Goal: Task Accomplishment & Management: Use online tool/utility

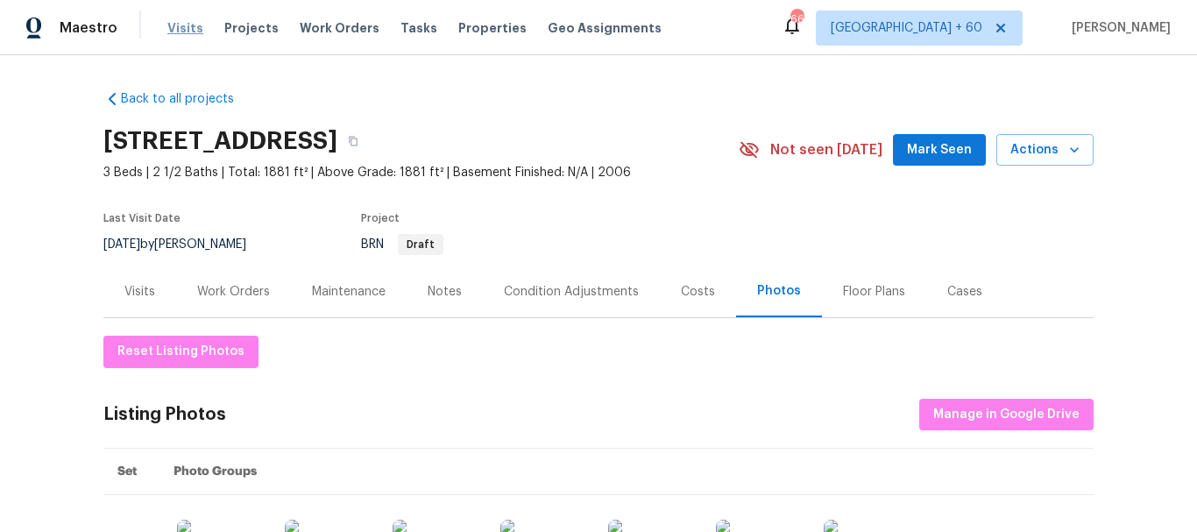
click at [169, 27] on span "Visits" at bounding box center [185, 28] width 36 height 18
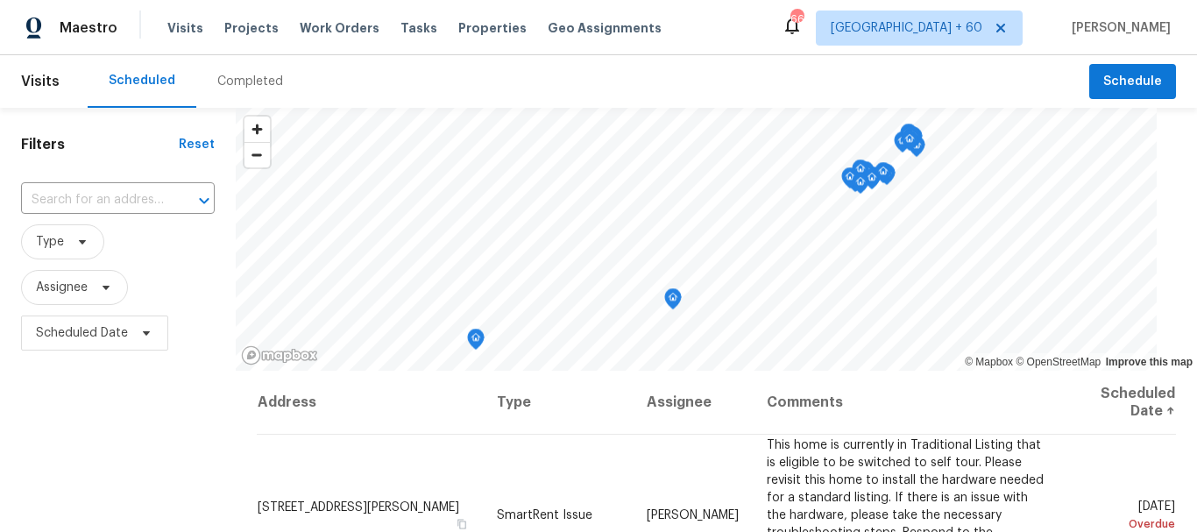
click at [243, 78] on div "Completed" at bounding box center [250, 82] width 66 height 18
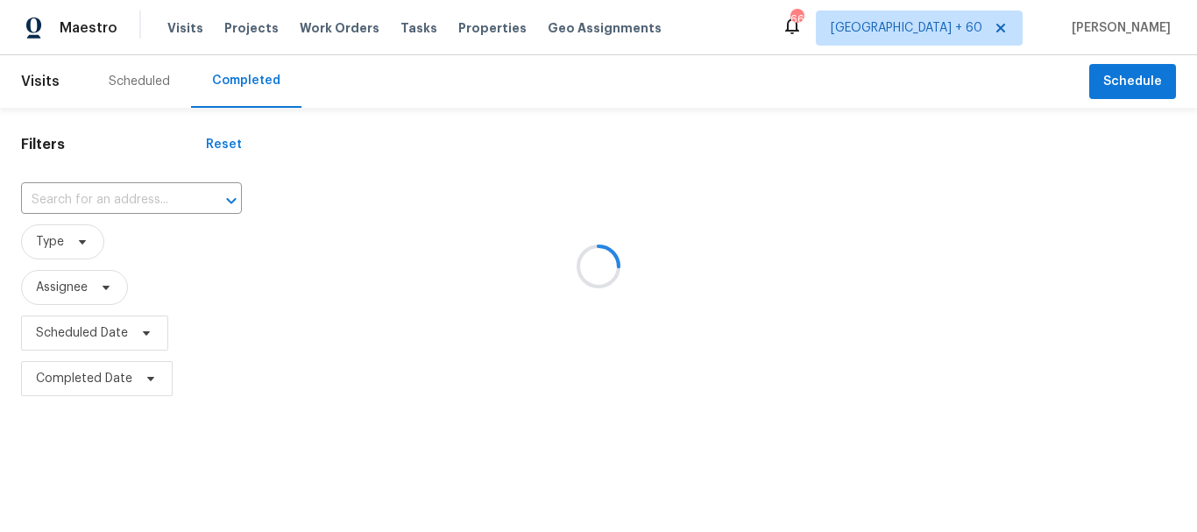
click at [84, 195] on div at bounding box center [598, 266] width 1197 height 532
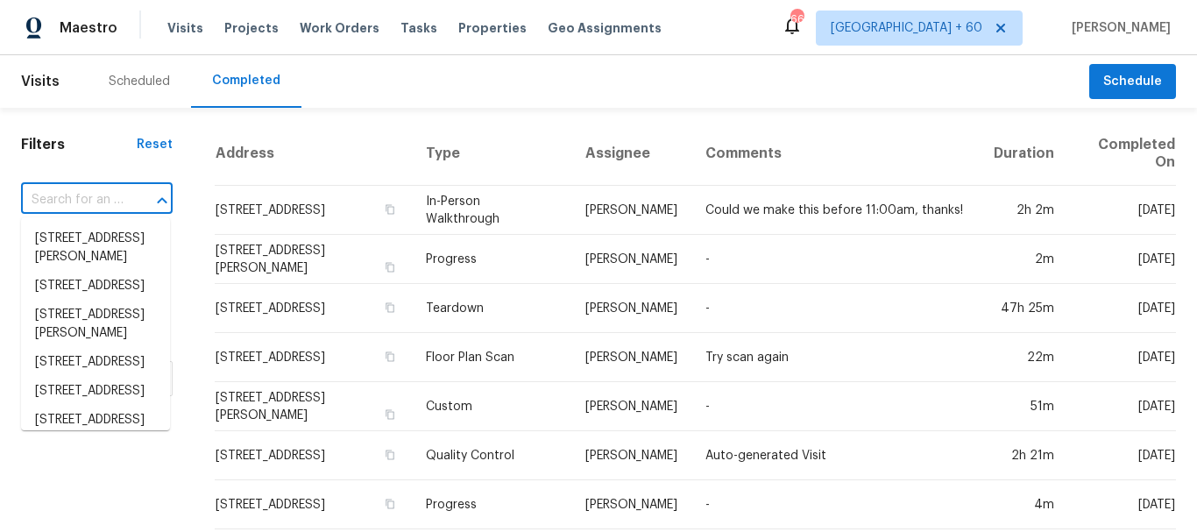
click at [62, 198] on input "text" at bounding box center [72, 200] width 103 height 27
paste input "64f53fd7-bbc7-5ab6-b26e-0479ad133a5e"
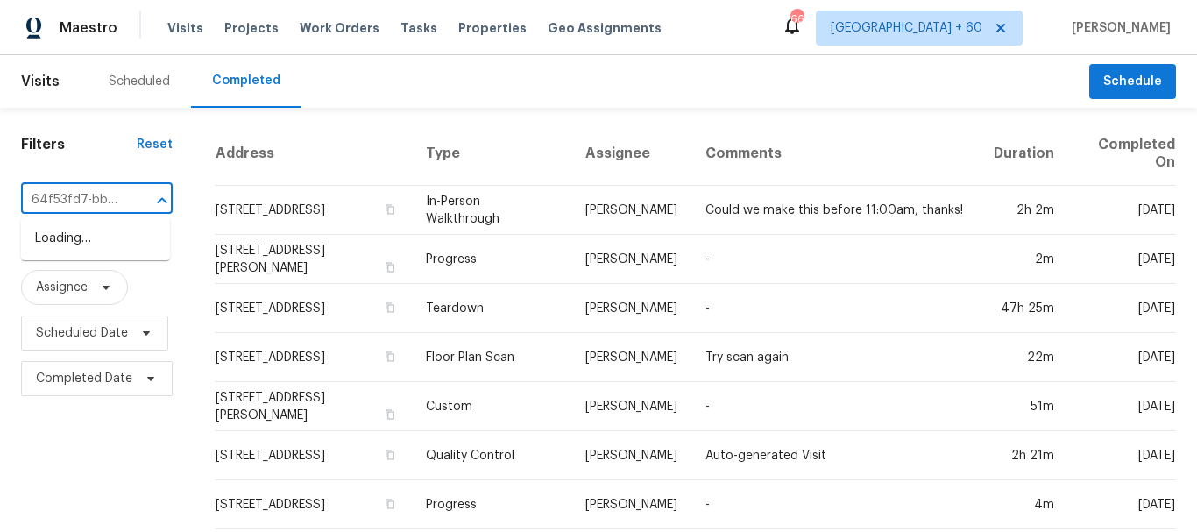
scroll to position [0, 149]
type input "64f53fd7-bbc7-5ab6-b26e-0479ad133a5e"
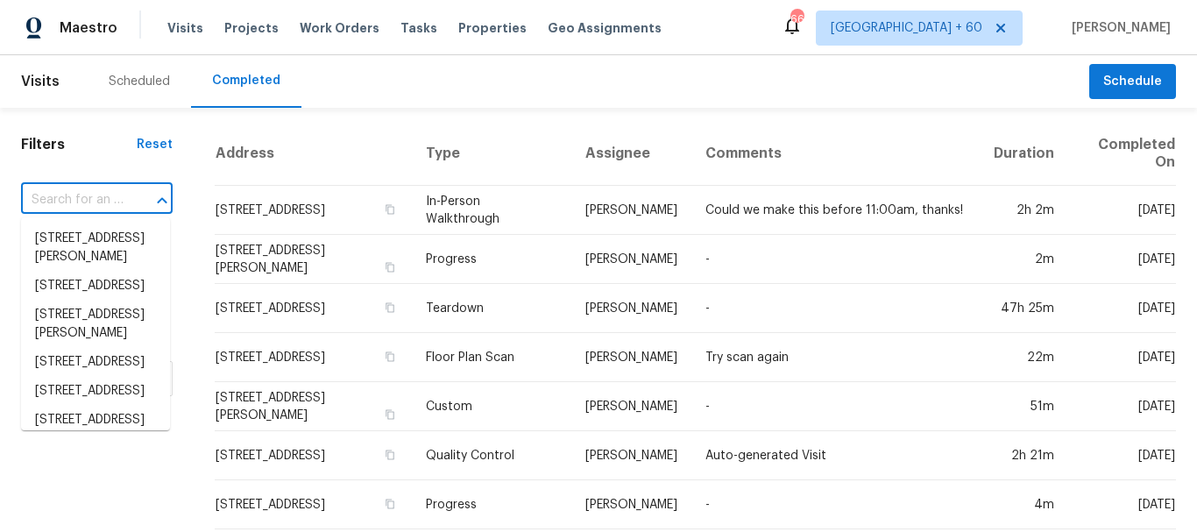
scroll to position [0, 0]
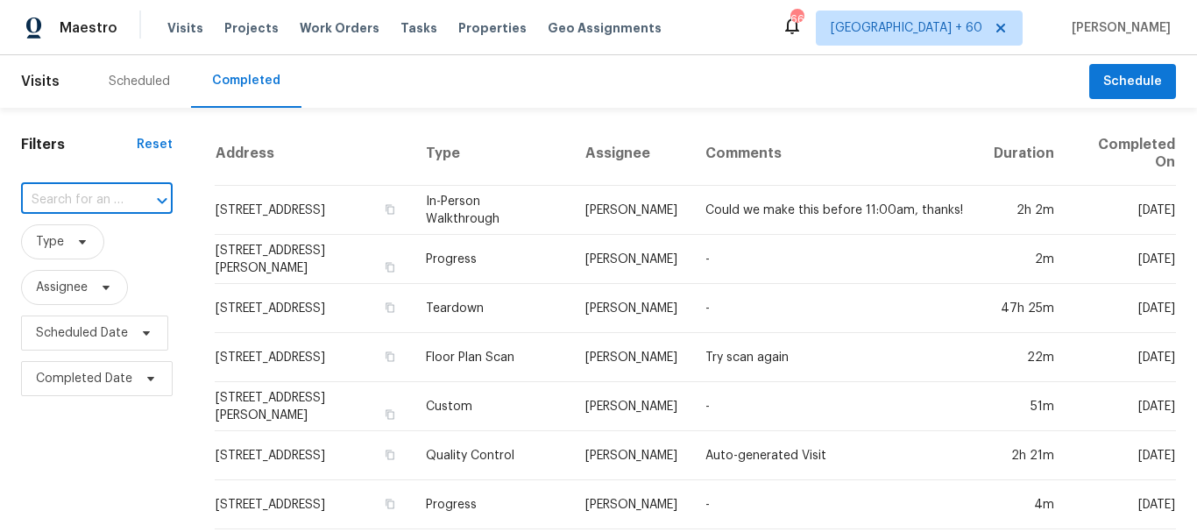
click at [90, 192] on input "text" at bounding box center [72, 200] width 103 height 27
paste input "[STREET_ADDRESS]"
type input "[STREET_ADDRESS]"
click at [81, 229] on li "[STREET_ADDRESS]" at bounding box center [95, 238] width 149 height 29
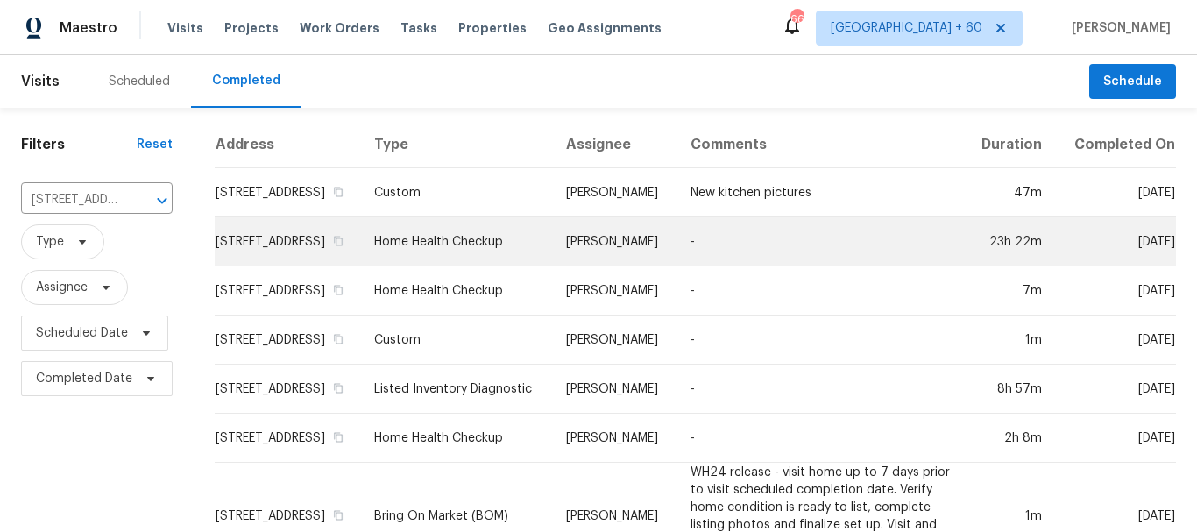
click at [471, 249] on td "Home Health Checkup" at bounding box center [456, 241] width 192 height 49
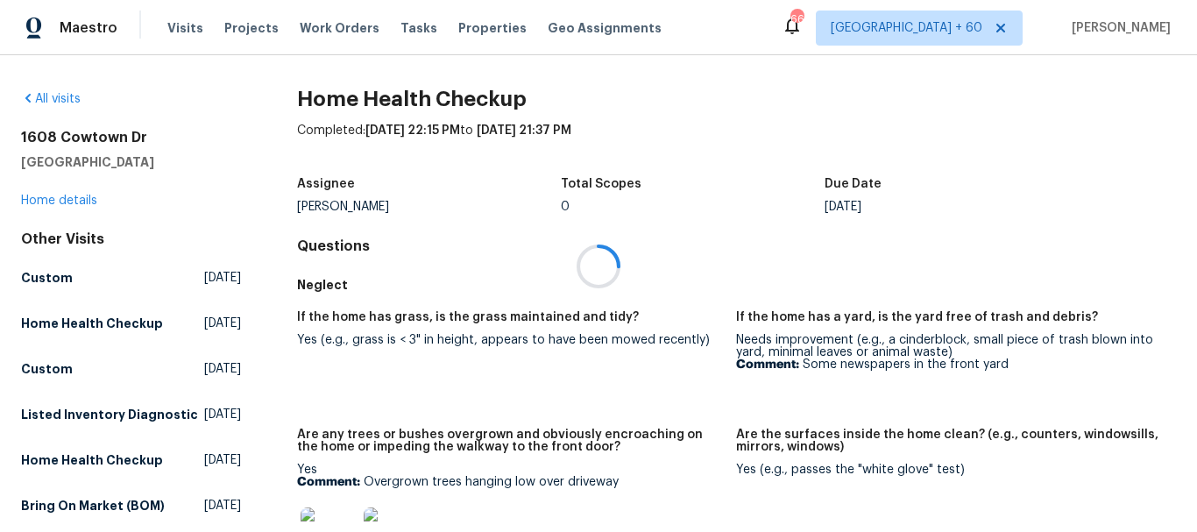
click at [73, 200] on div at bounding box center [598, 266] width 1197 height 532
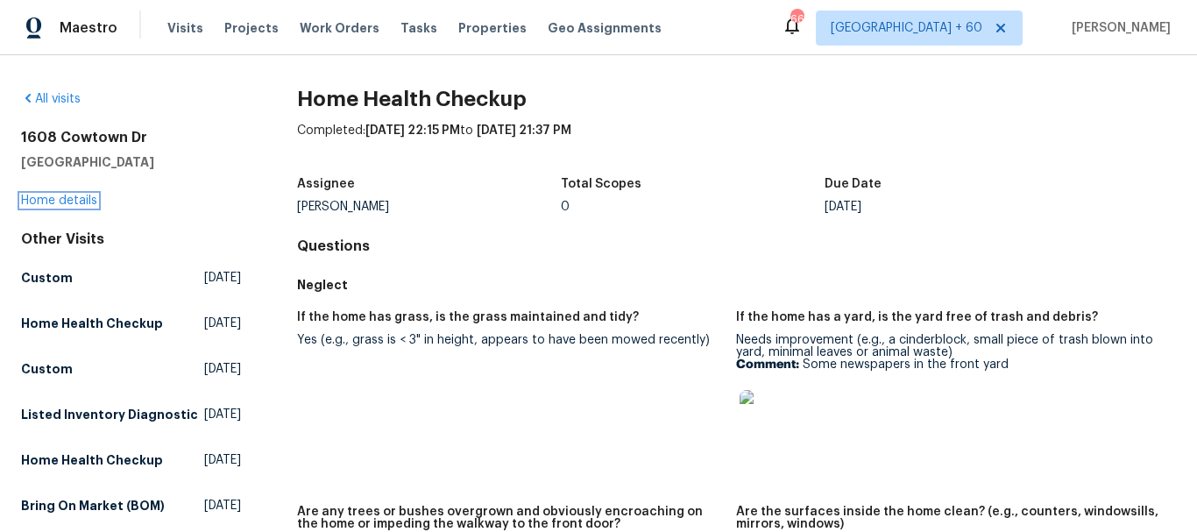
click at [73, 200] on link "Home details" at bounding box center [59, 201] width 76 height 12
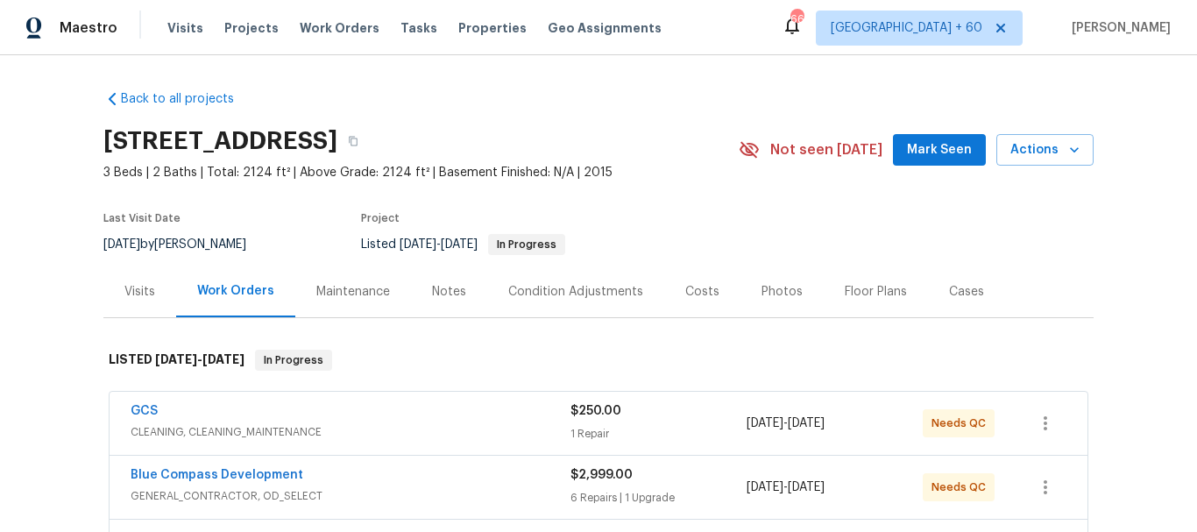
click at [777, 290] on div "Photos" at bounding box center [781, 292] width 41 height 18
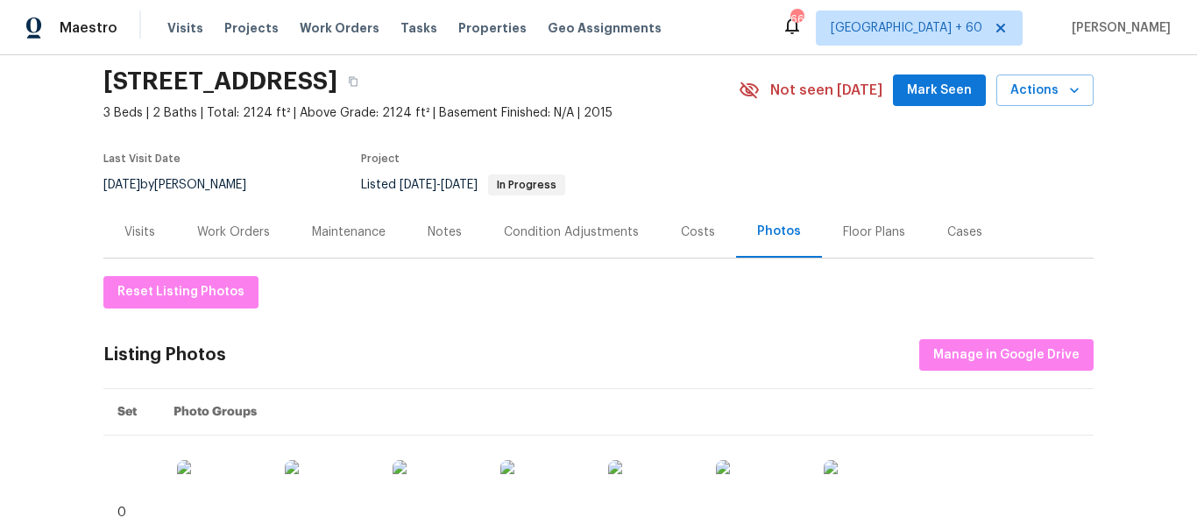
scroll to position [55, 0]
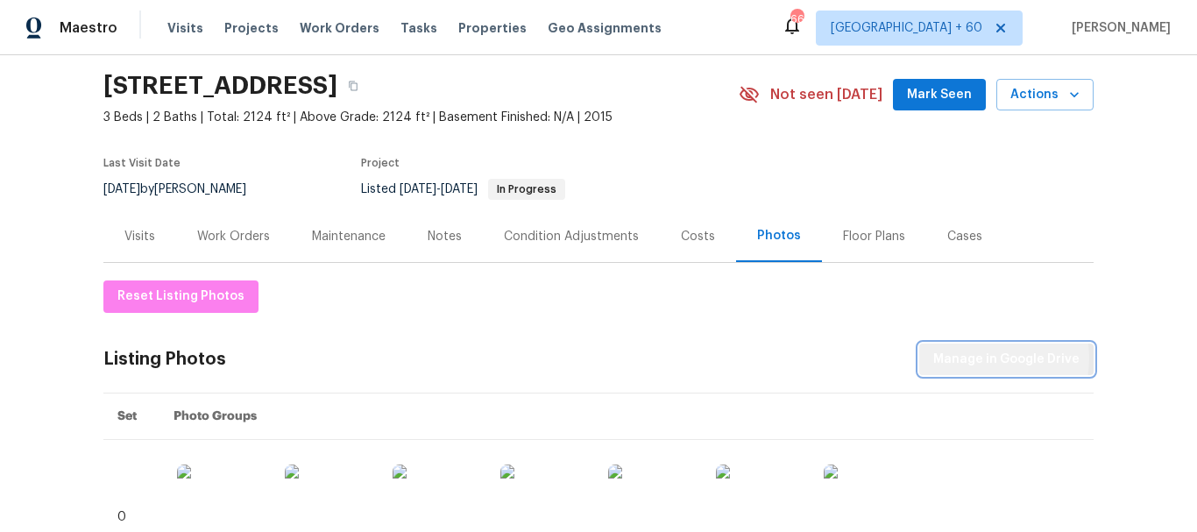
click at [973, 357] on span "Manage in Google Drive" at bounding box center [1006, 360] width 146 height 22
